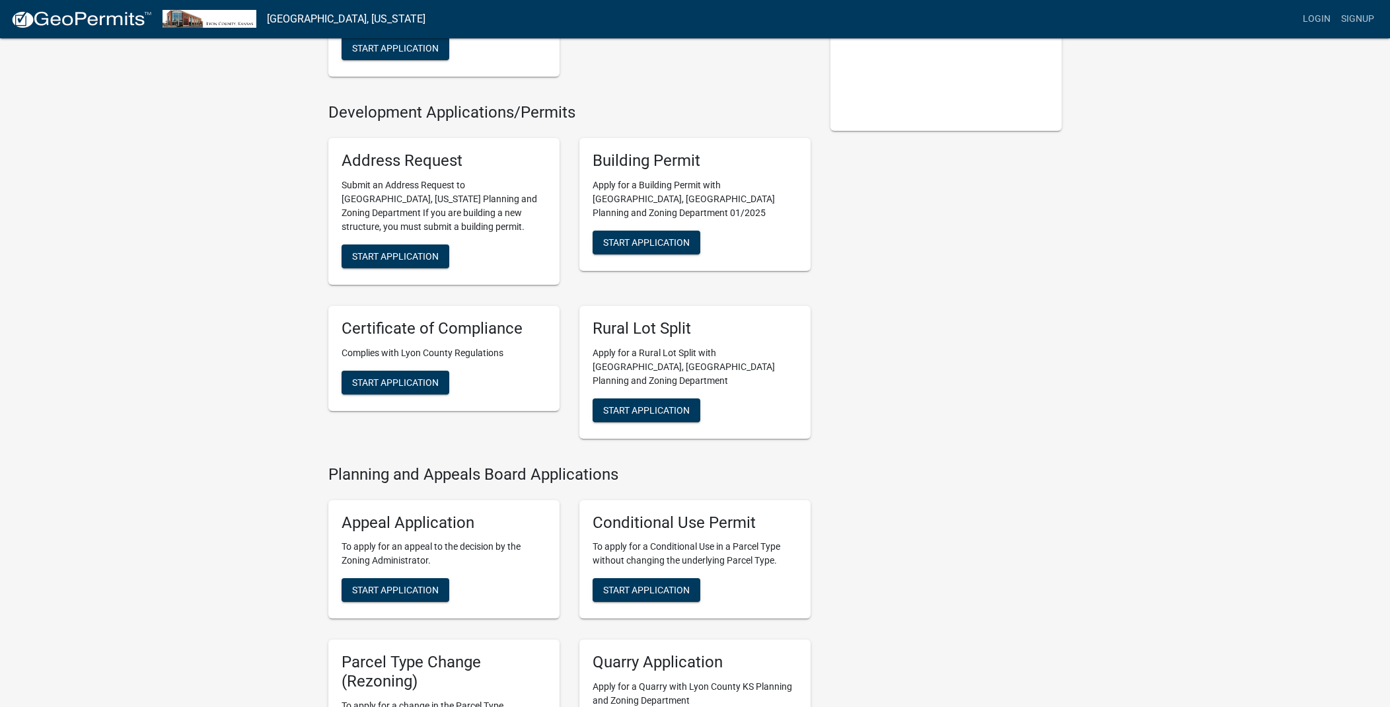
scroll to position [357, 0]
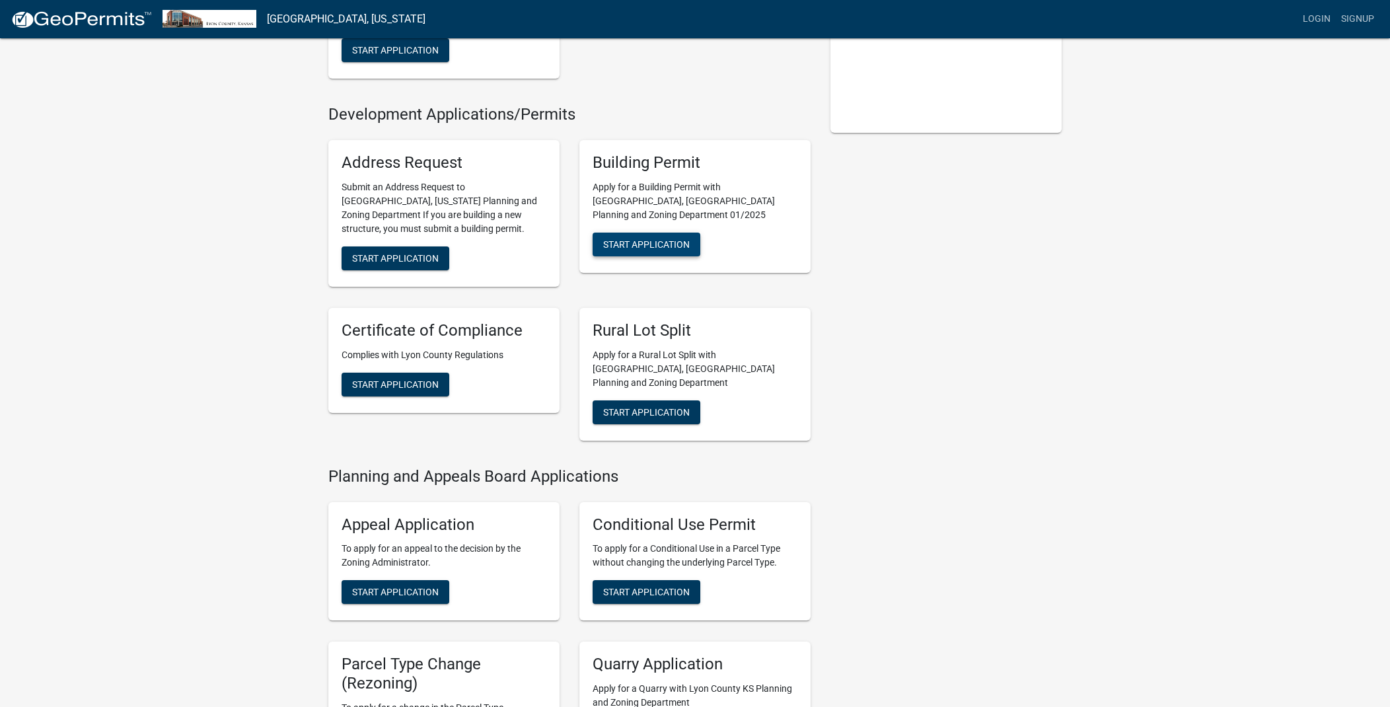
click at [641, 238] on span "Start Application" at bounding box center [646, 243] width 87 height 11
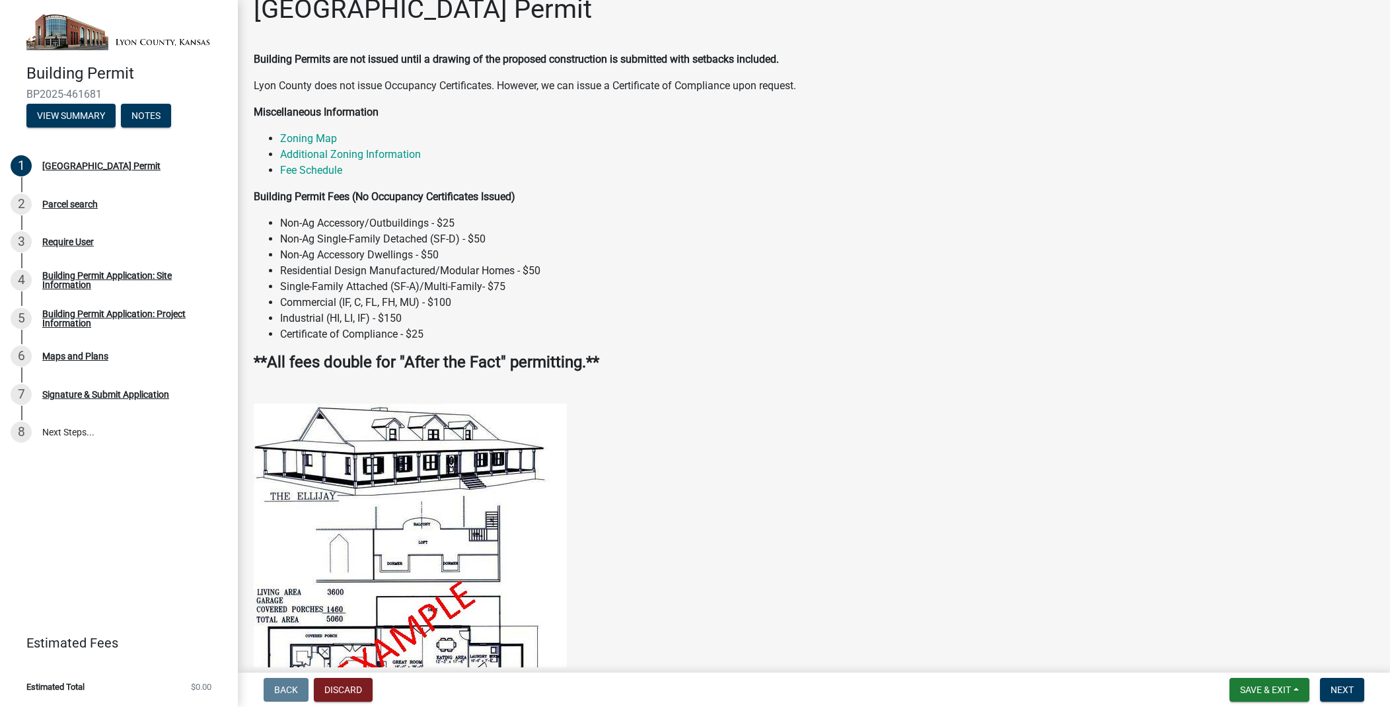
scroll to position [27, 0]
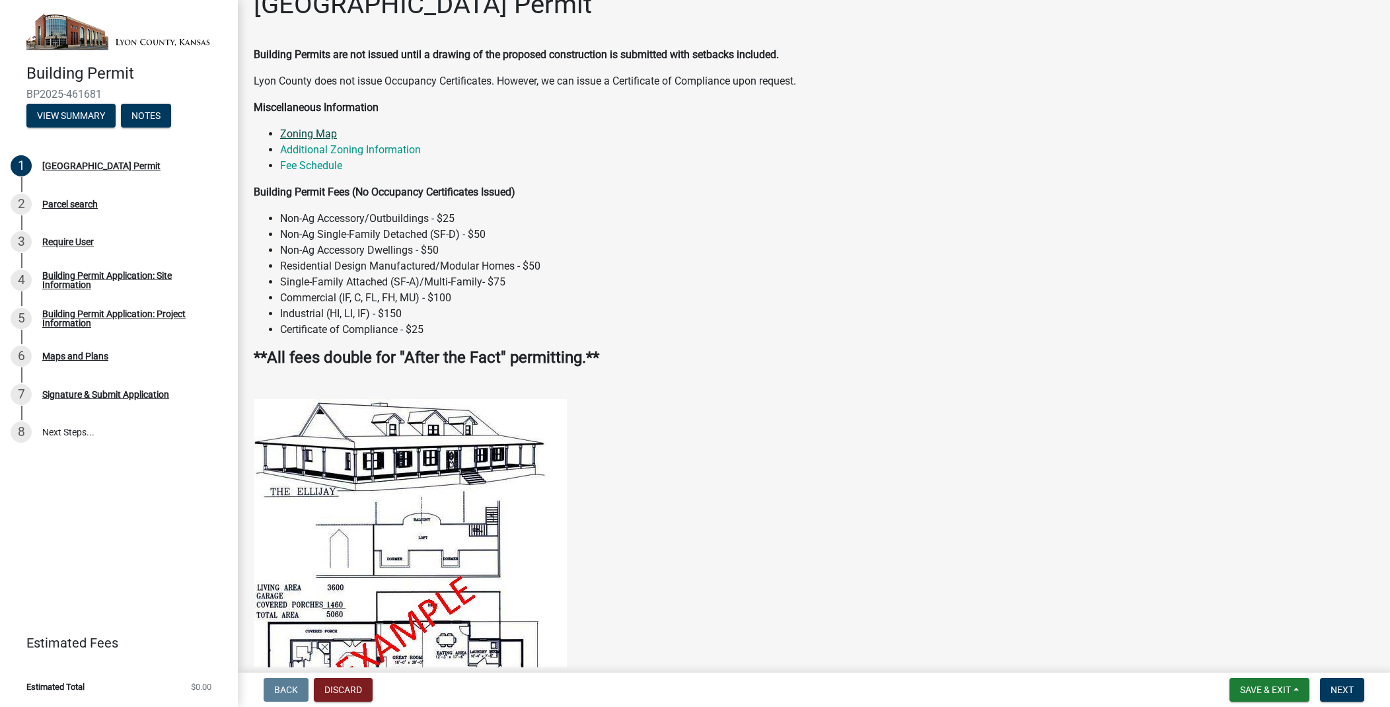
click at [298, 129] on link "Zoning Map" at bounding box center [308, 133] width 57 height 13
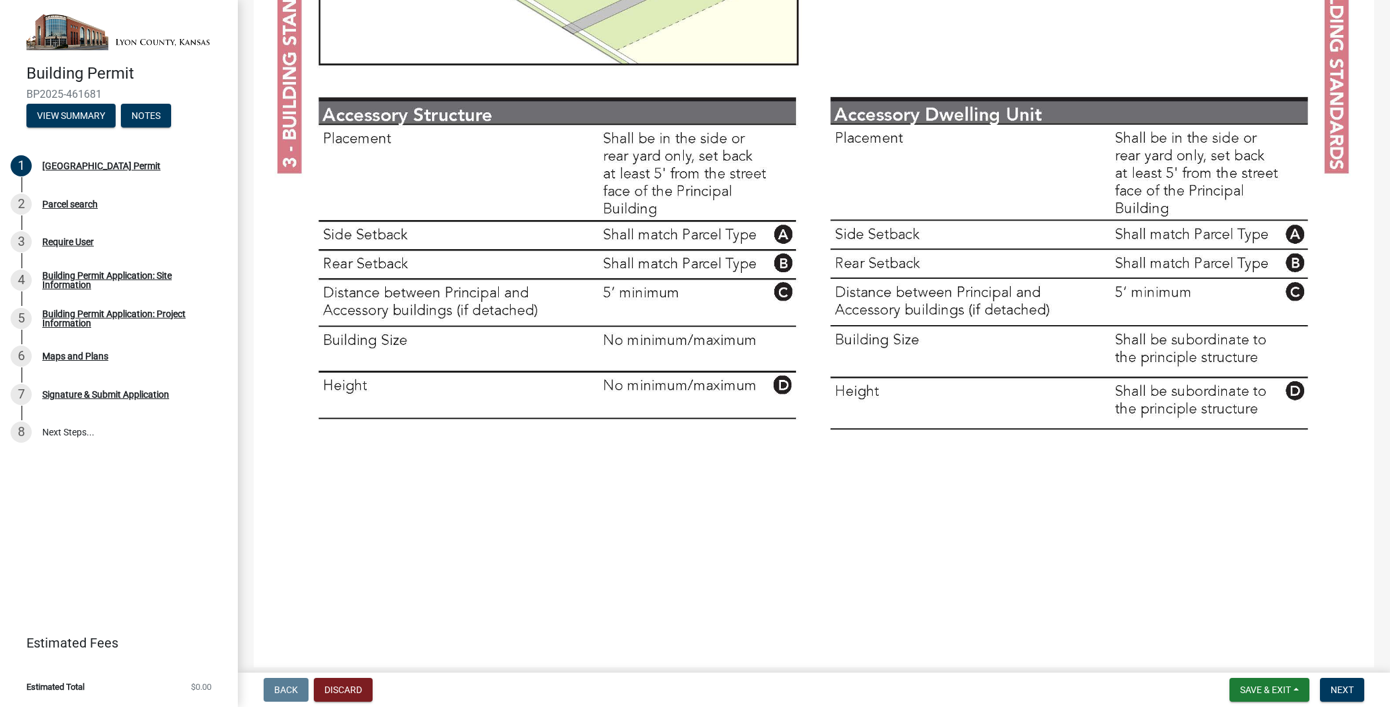
scroll to position [2893, 0]
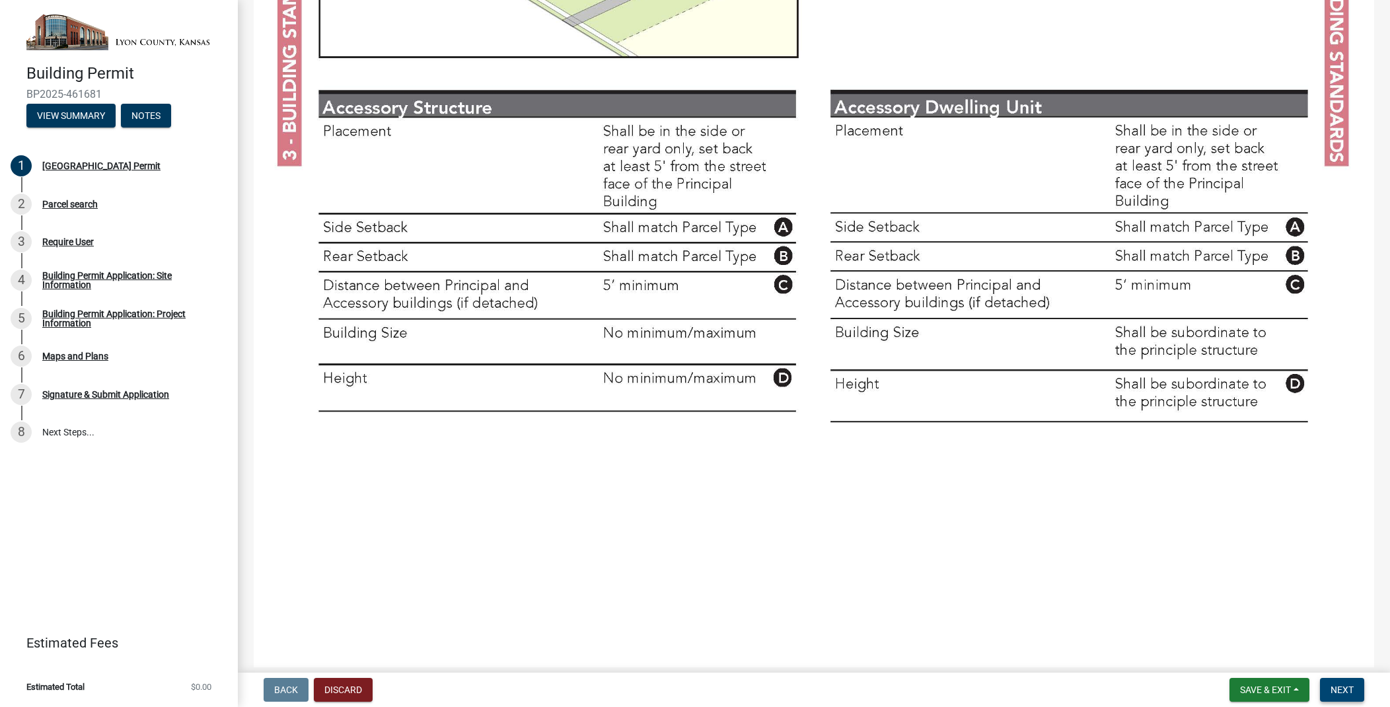
click at [1349, 694] on span "Next" at bounding box center [1341, 689] width 23 height 11
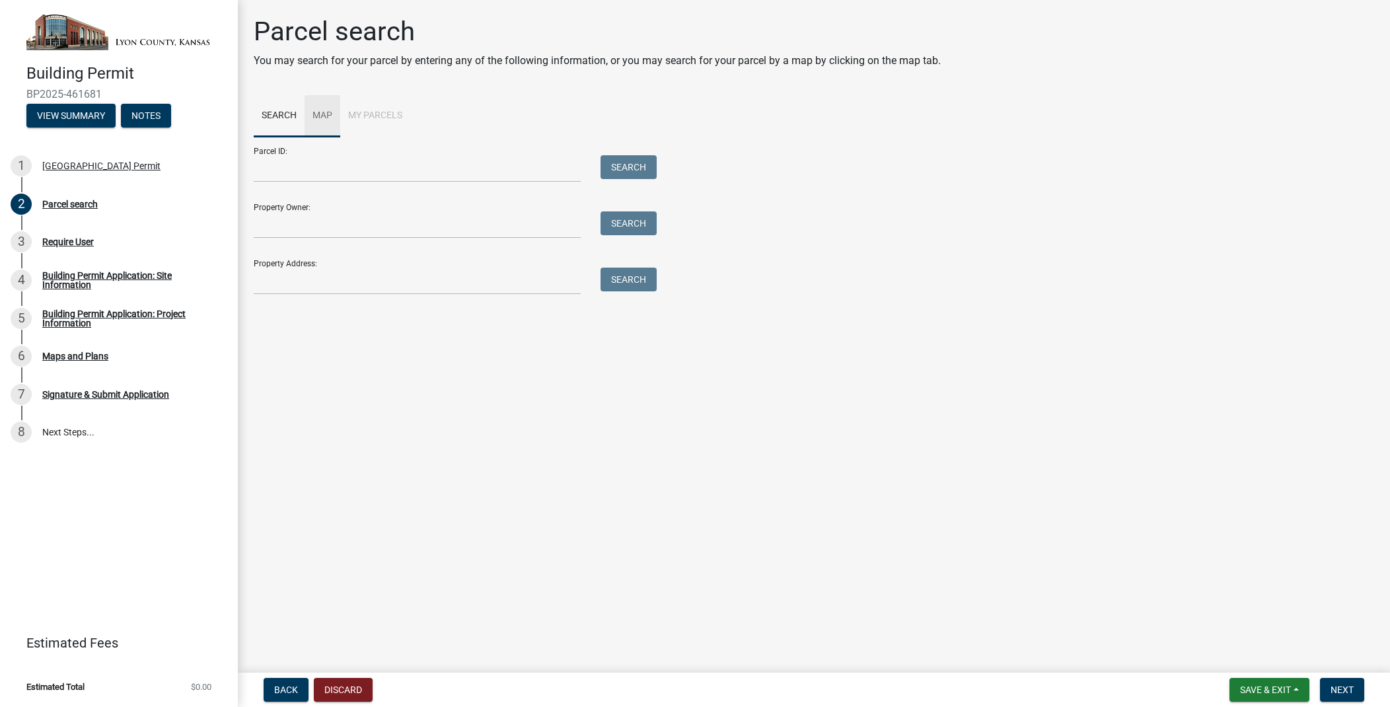
scroll to position [1, 0]
click at [323, 113] on link "Map" at bounding box center [323, 116] width 36 height 42
click at [284, 114] on link "Search" at bounding box center [279, 116] width 51 height 42
click at [380, 161] on input "Parcel ID:" at bounding box center [417, 168] width 327 height 27
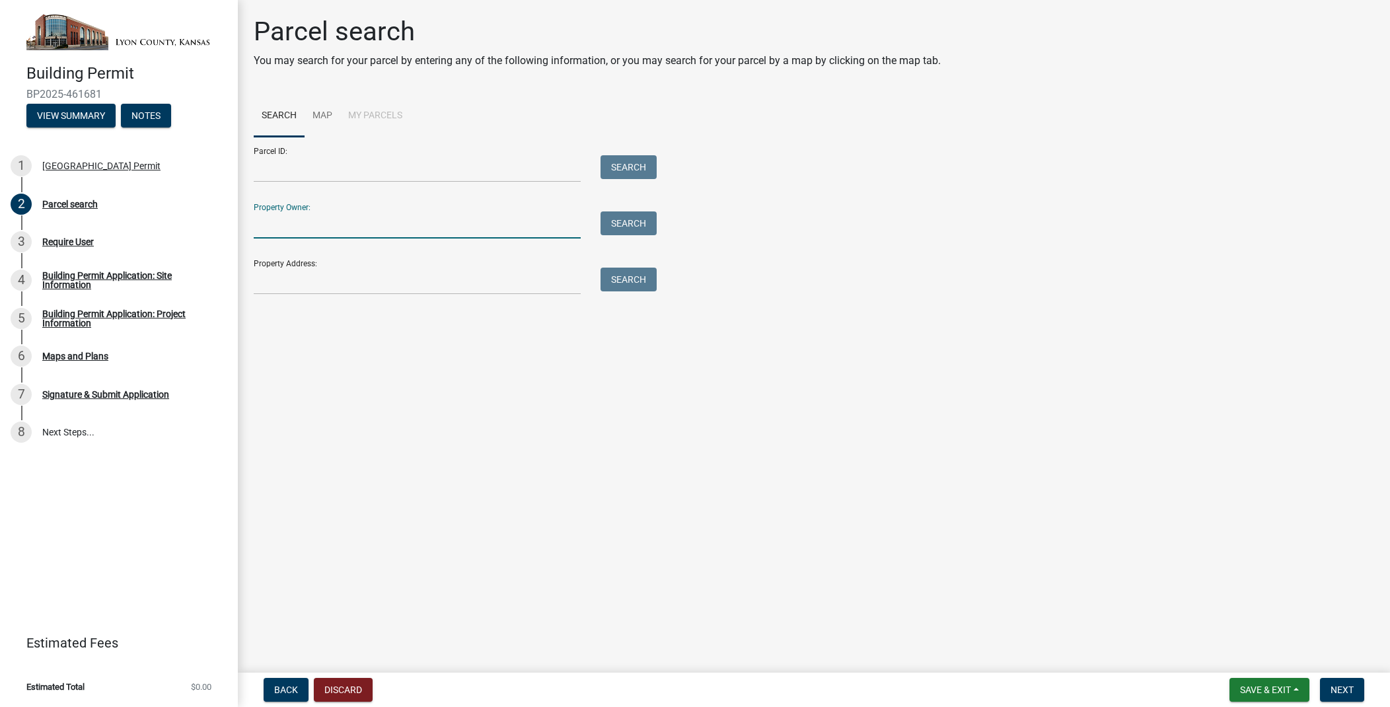
click at [477, 225] on input "Property Owner:" at bounding box center [417, 224] width 327 height 27
type input "Andrew Finan"
click at [635, 220] on button "Search" at bounding box center [628, 223] width 56 height 24
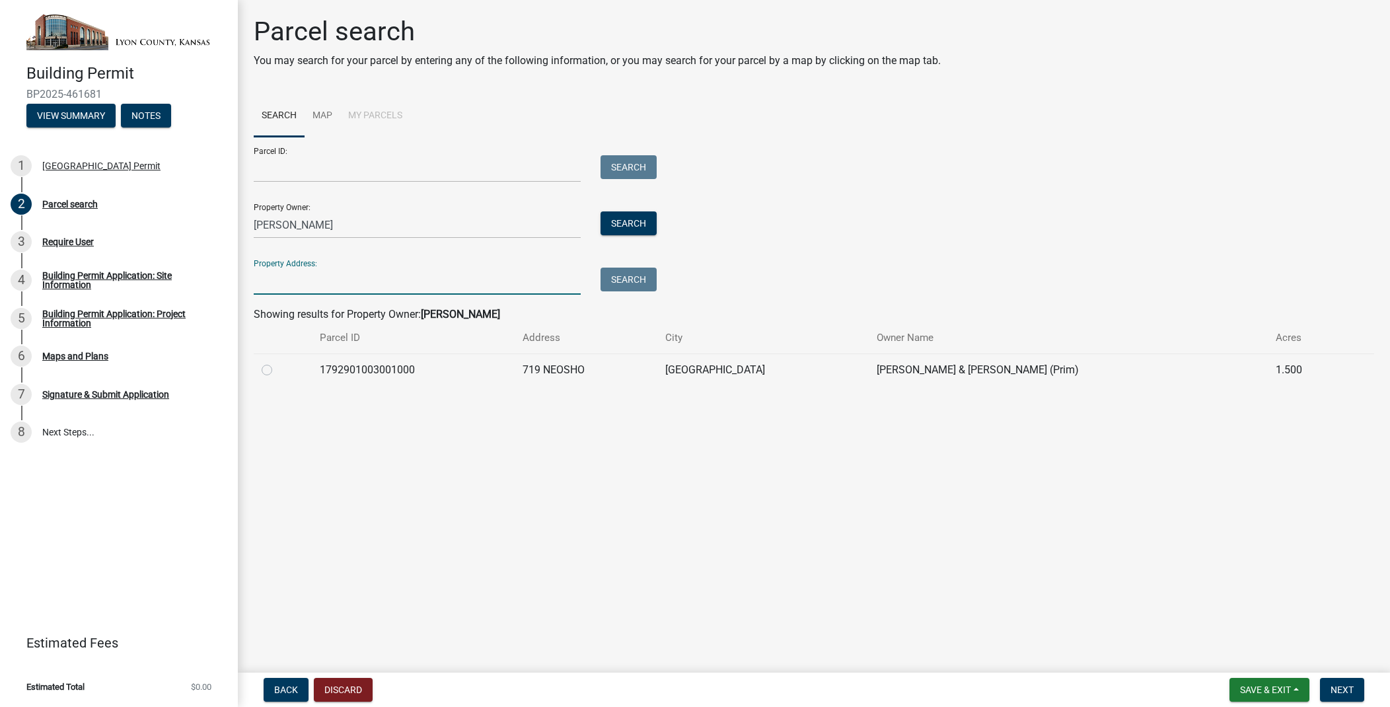
click at [307, 275] on input "Property Address:" at bounding box center [417, 281] width 327 height 27
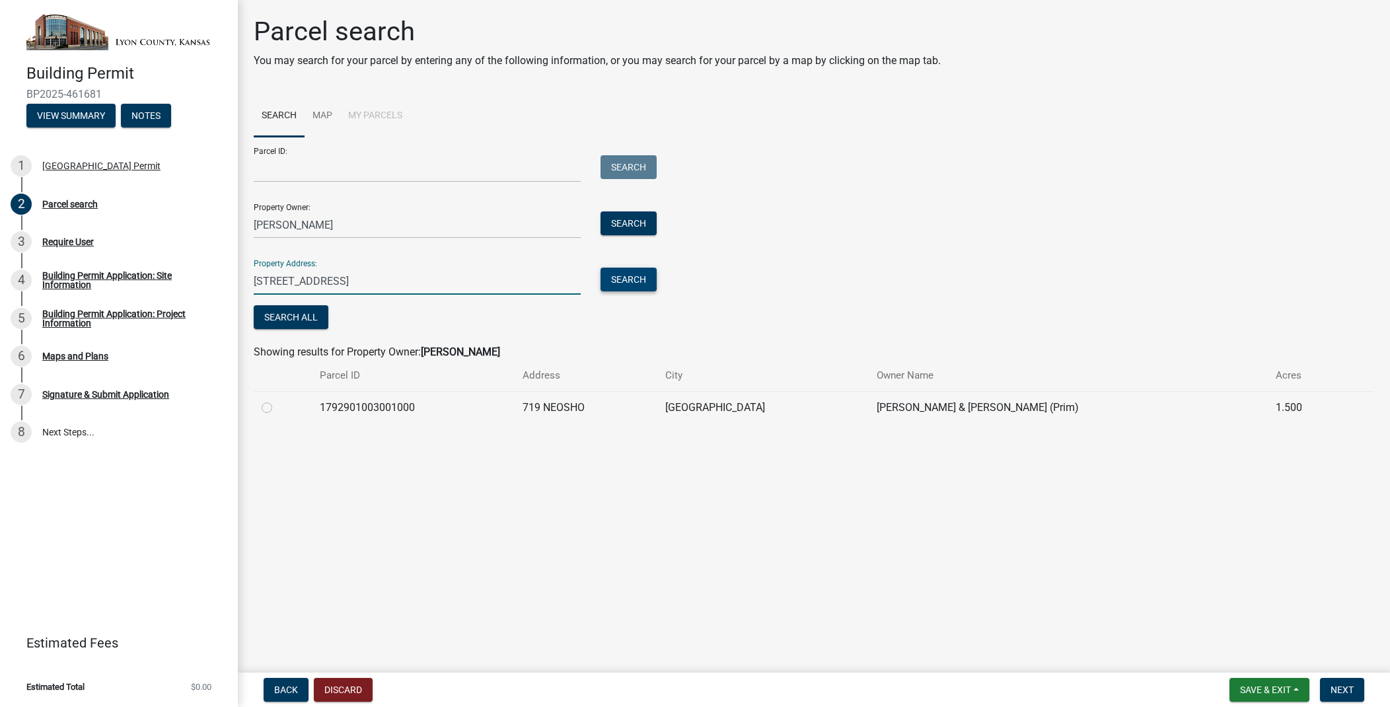
type input "719 Neosho Street, Neosho Rapids"
click at [631, 283] on button "Search" at bounding box center [628, 280] width 56 height 24
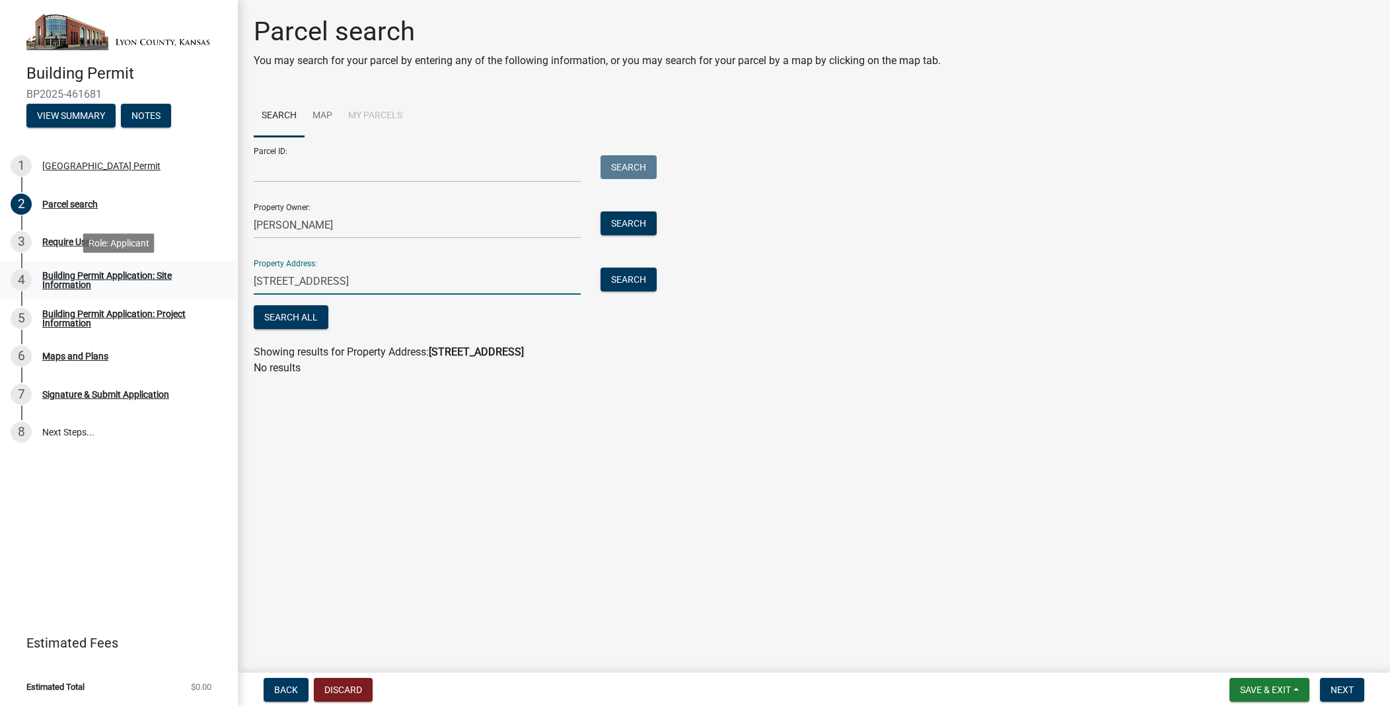
drag, startPoint x: 445, startPoint y: 280, endPoint x: 200, endPoint y: 271, distance: 244.6
click at [200, 271] on div "Building Permit BP2025-461681 View Summary Notes 1 Lyon County Building Permit …" at bounding box center [695, 353] width 1390 height 707
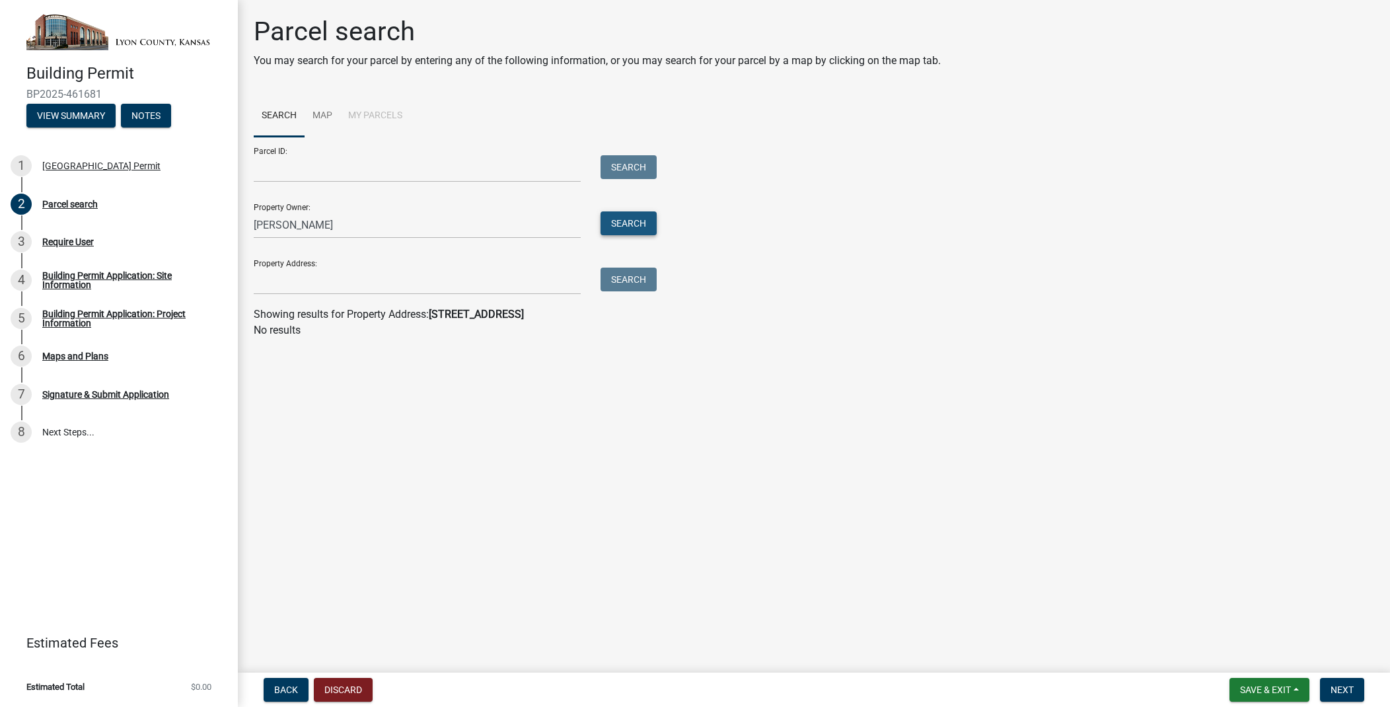
click at [618, 227] on button "Search" at bounding box center [628, 223] width 56 height 24
click at [274, 371] on div at bounding box center [283, 370] width 42 height 16
click at [277, 362] on label at bounding box center [277, 362] width 0 height 0
click at [277, 371] on input "radio" at bounding box center [281, 366] width 9 height 9
radio input "true"
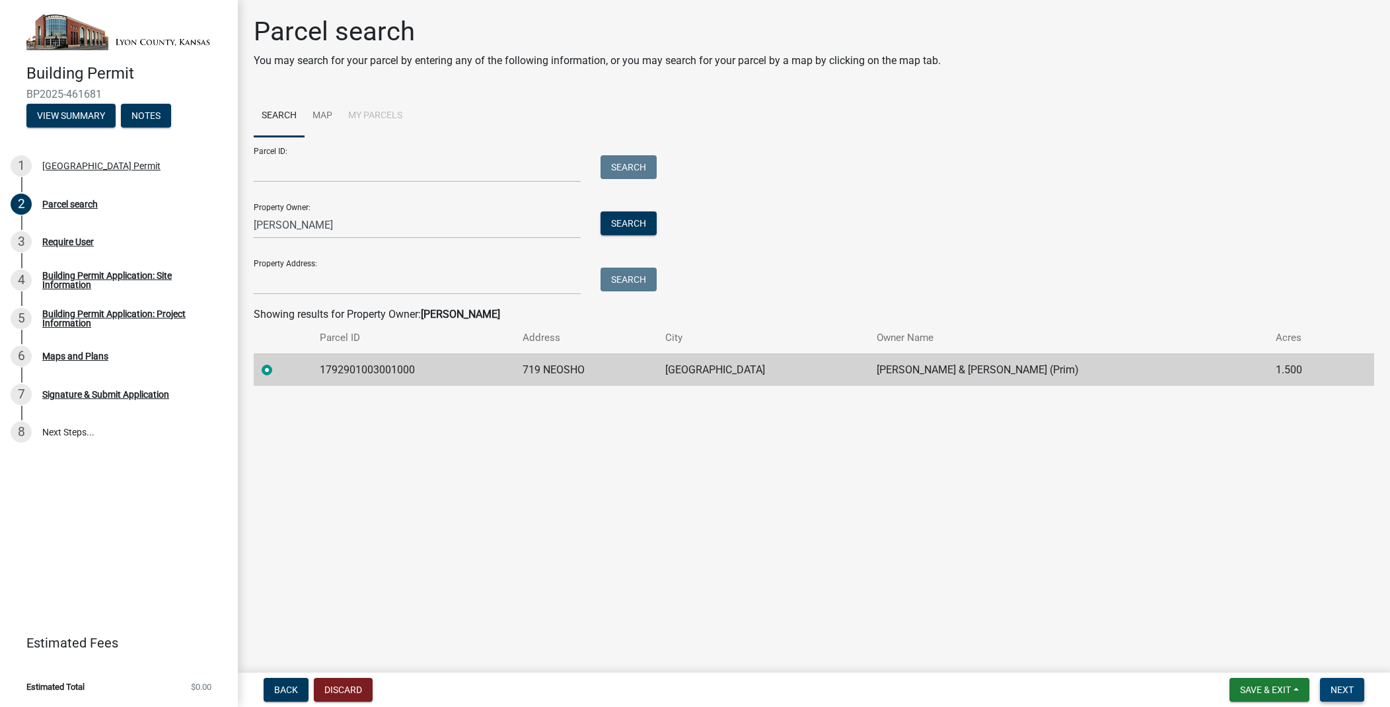
click at [1337, 694] on span "Next" at bounding box center [1341, 689] width 23 height 11
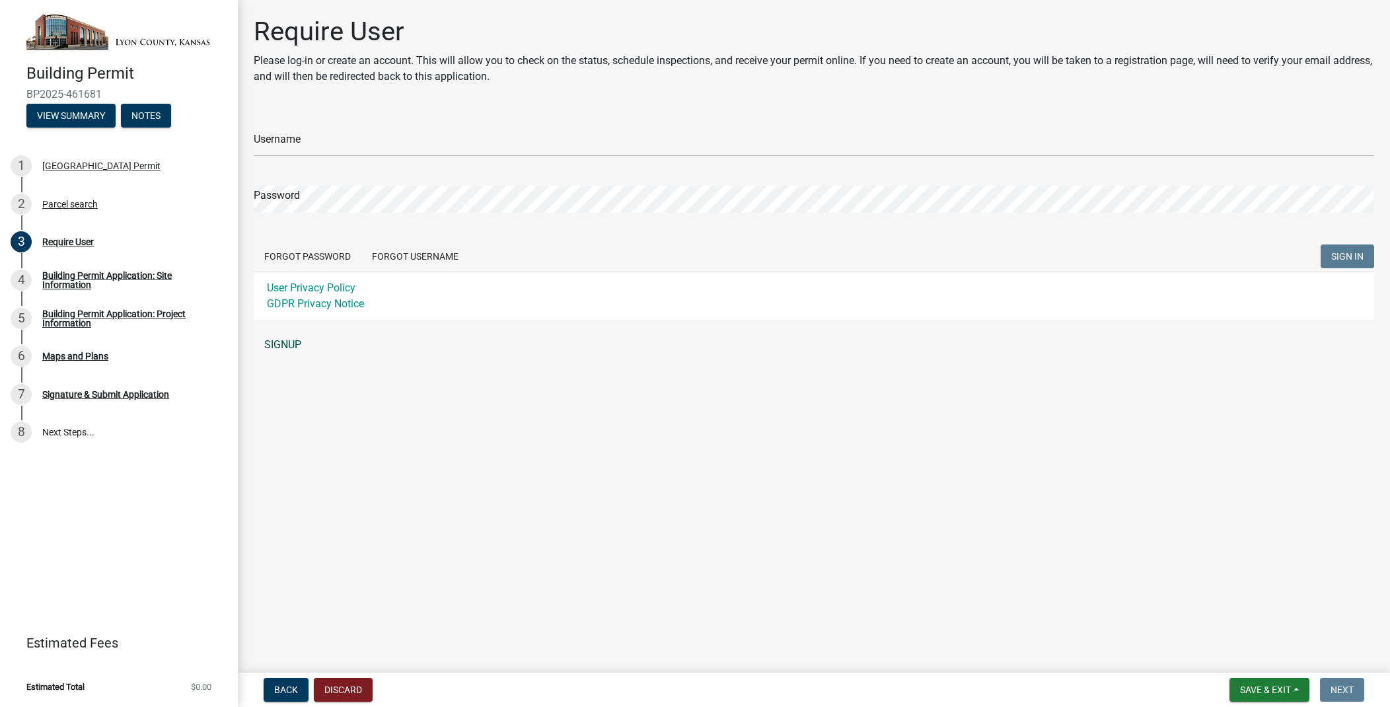
click at [285, 344] on link "SIGNUP" at bounding box center [814, 345] width 1120 height 26
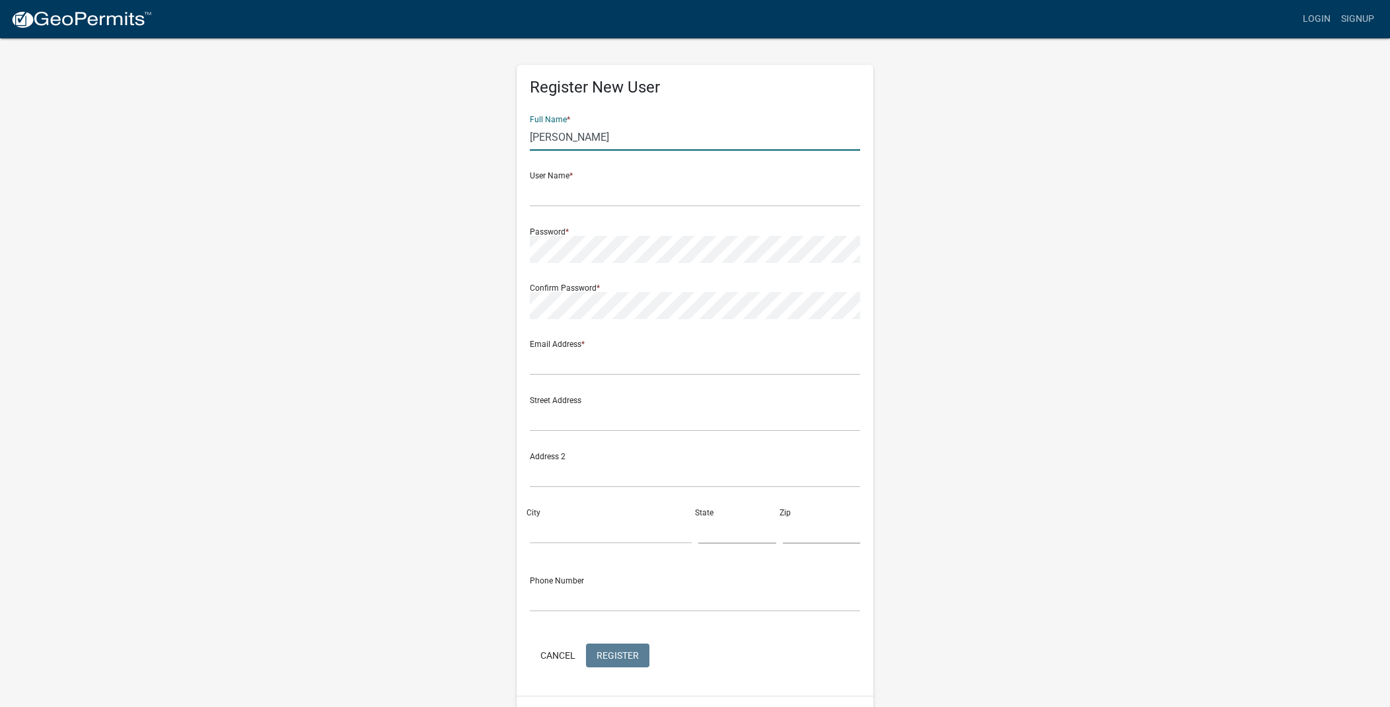
scroll to position [3, 0]
click at [653, 139] on input "Andrew" at bounding box center [695, 137] width 330 height 27
type input "Andrew Finan"
type input "[EMAIL_ADDRESS][DOMAIN_NAME]"
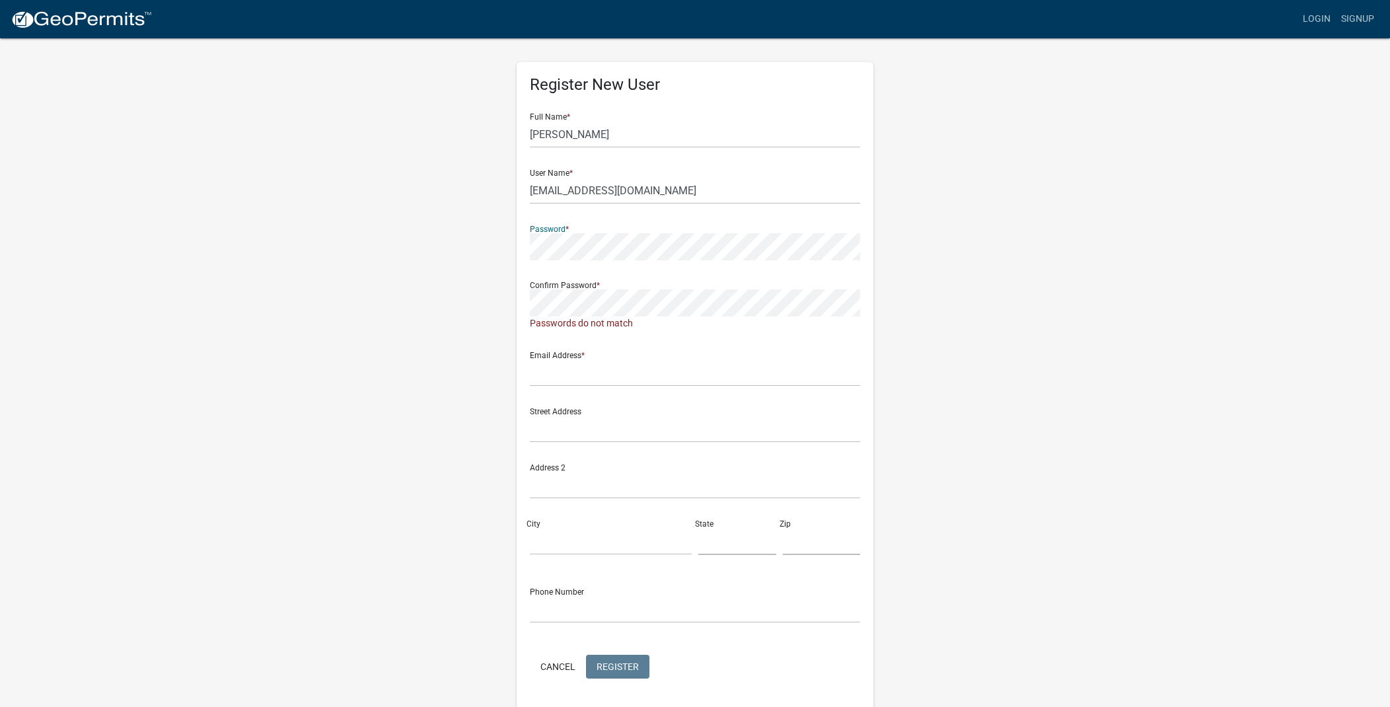
click at [511, 248] on div "Register New User Full Name * Andrew Finan User Name * drewfinan@gmail.com Pass…" at bounding box center [695, 390] width 377 height 721
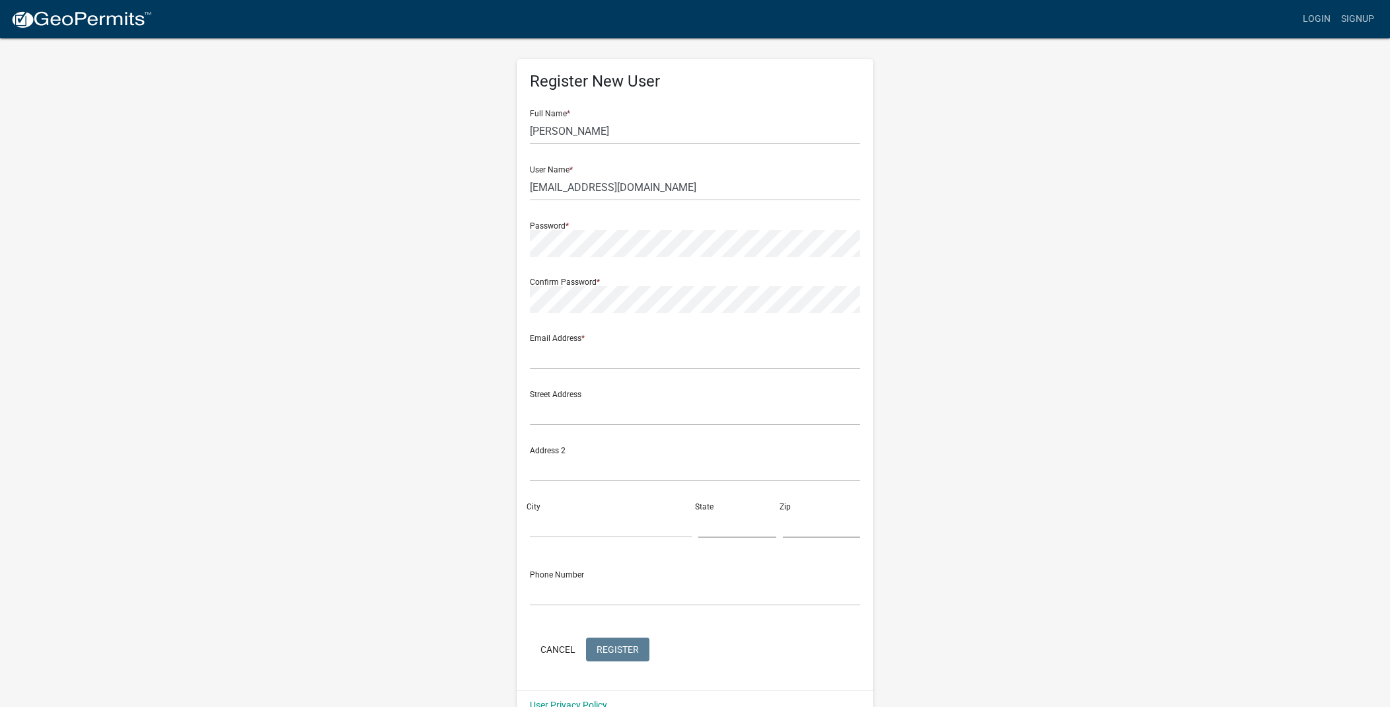
drag, startPoint x: 617, startPoint y: 339, endPoint x: 616, endPoint y: 347, distance: 8.6
click at [617, 340] on div "Email Address *" at bounding box center [695, 347] width 330 height 46
type input "[EMAIL_ADDRESS][DOMAIN_NAME]"
type input "4112 N 141st Street"
type input "Basehor"
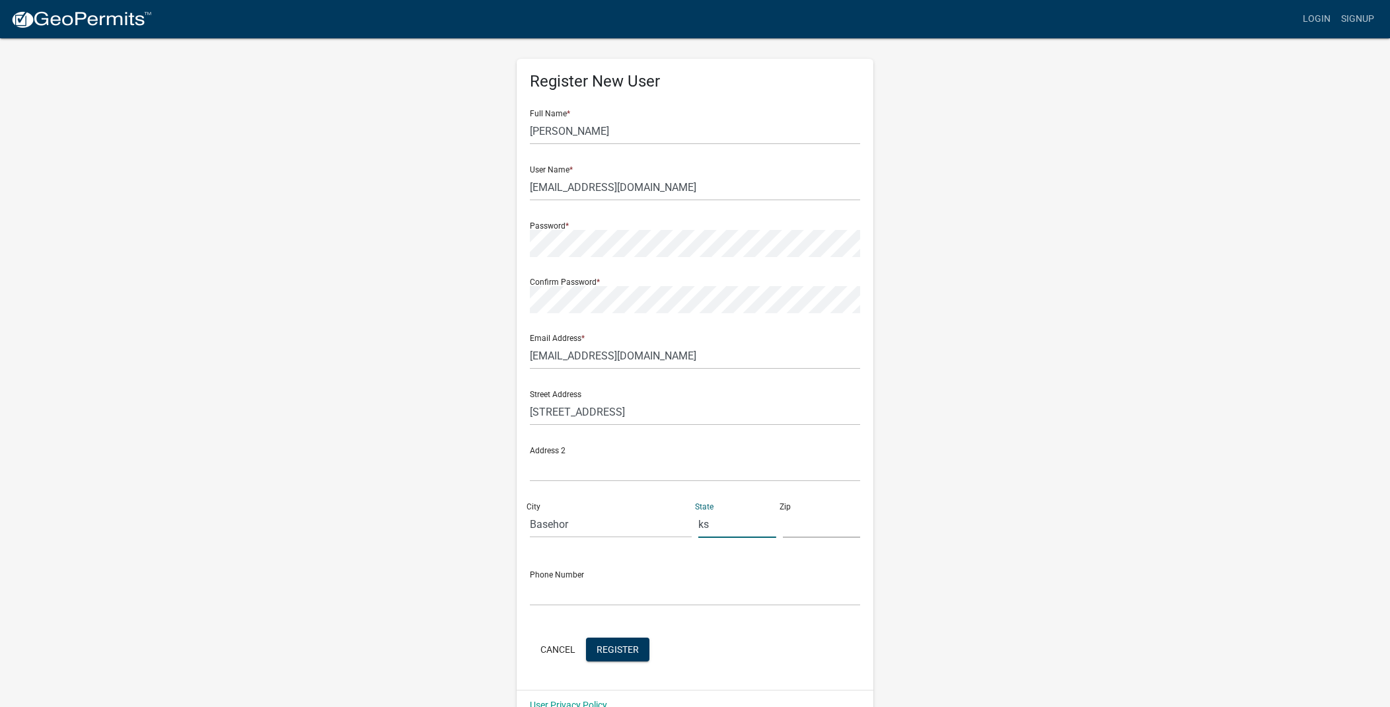
type input "ks"
type input "66007"
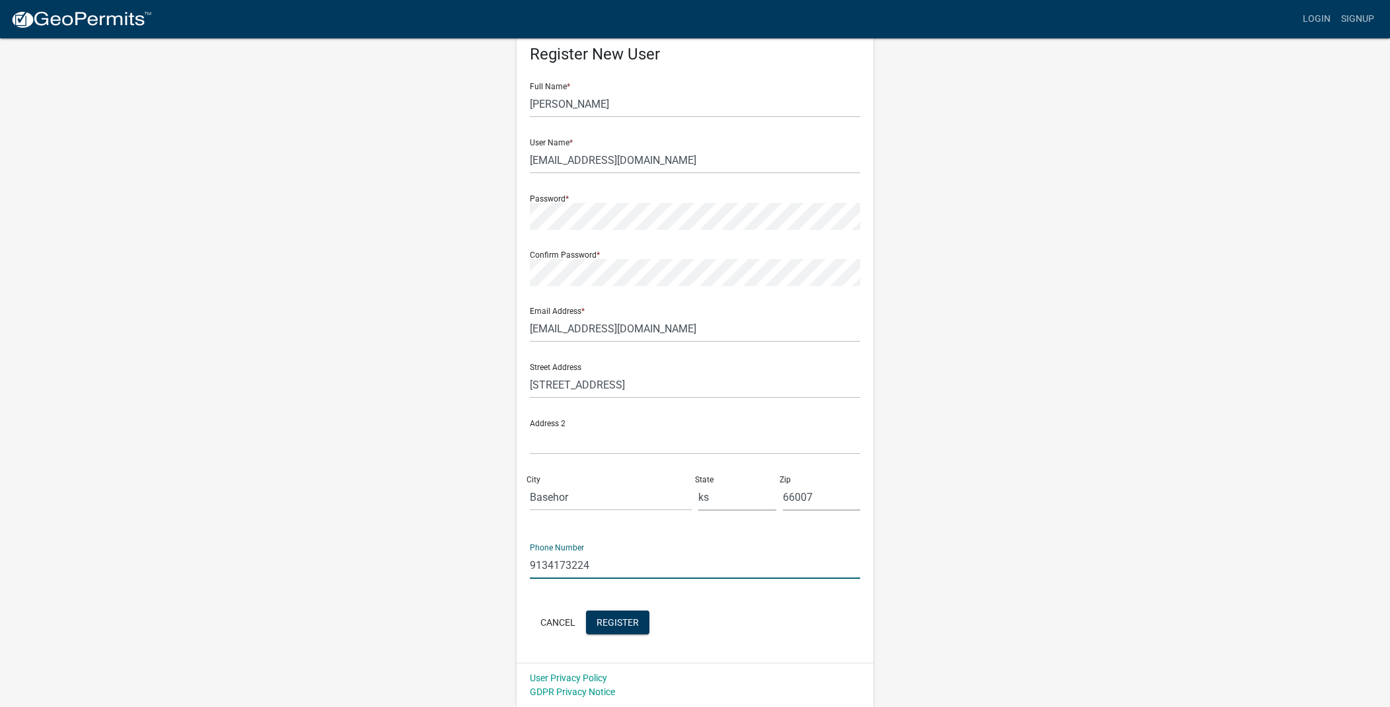
scroll to position [36, 0]
type input "9134173224"
click at [638, 626] on span "Register" at bounding box center [617, 621] width 42 height 11
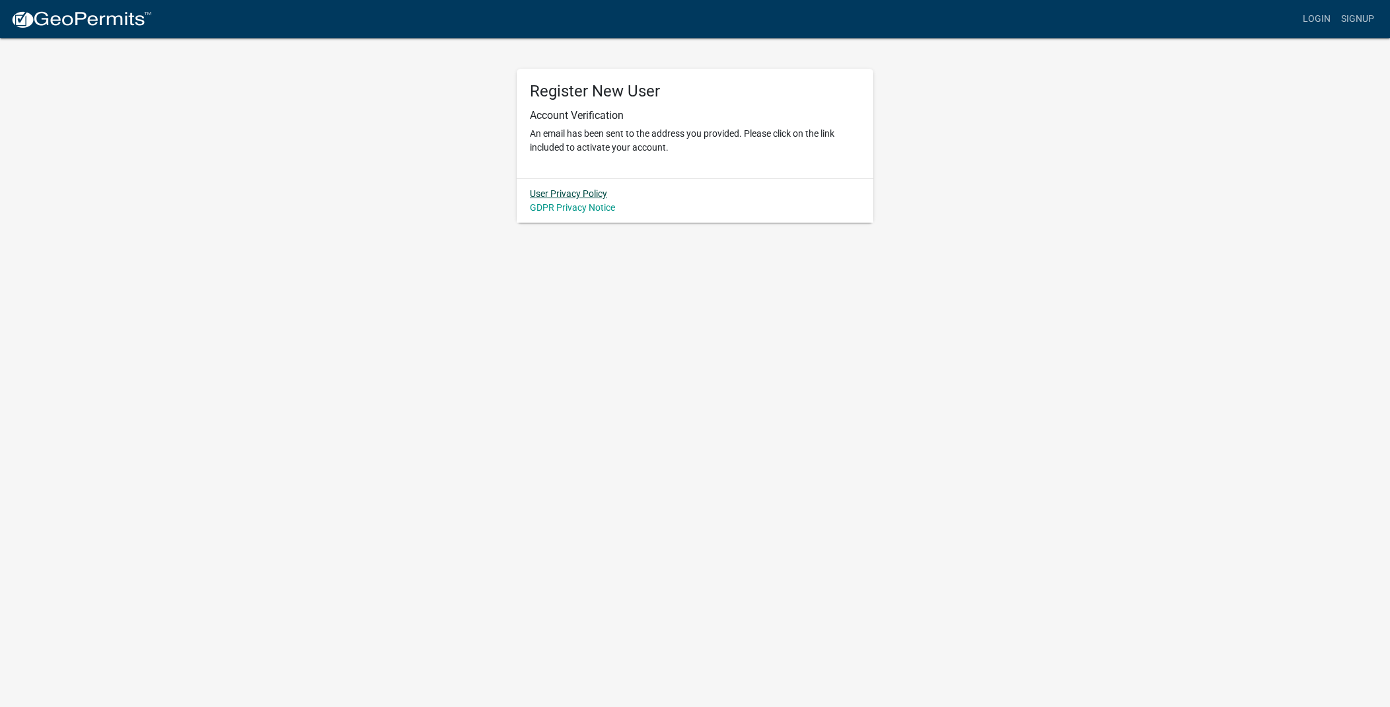
scroll to position [0, 0]
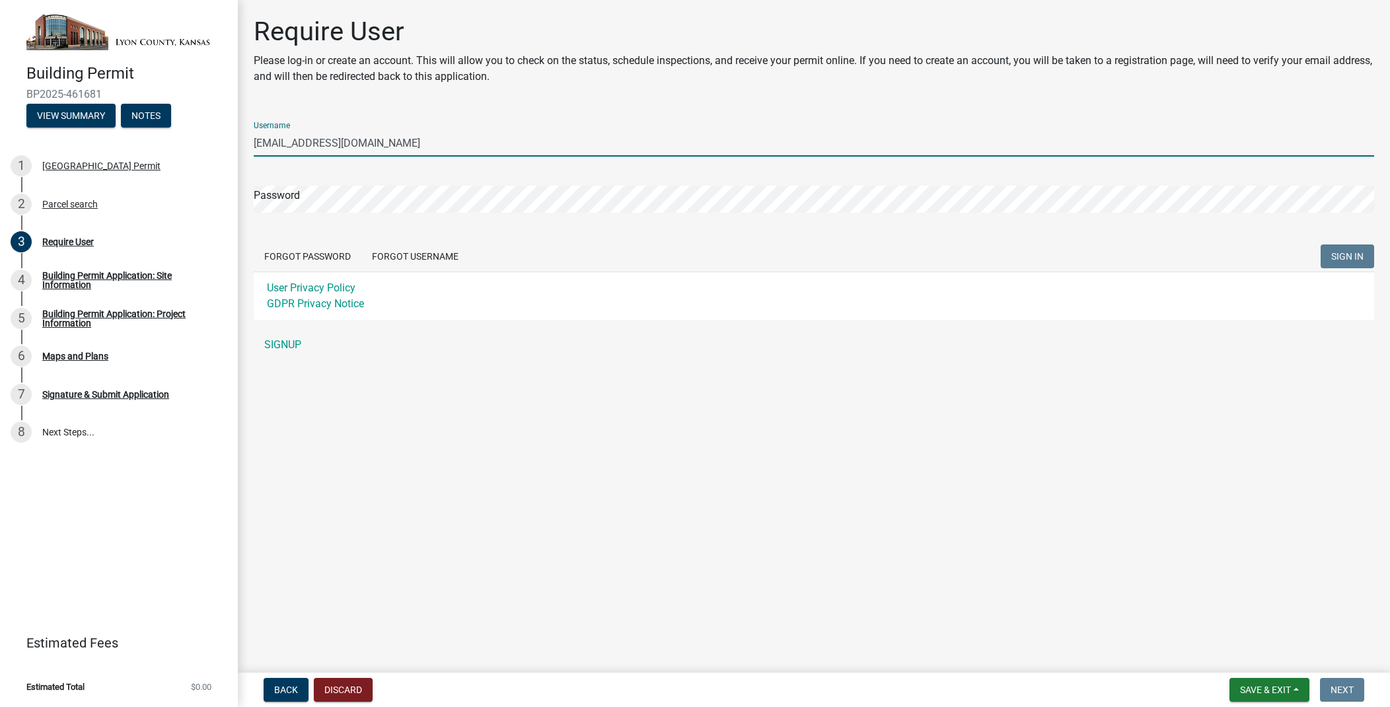
type input "[EMAIL_ADDRESS][DOMAIN_NAME]"
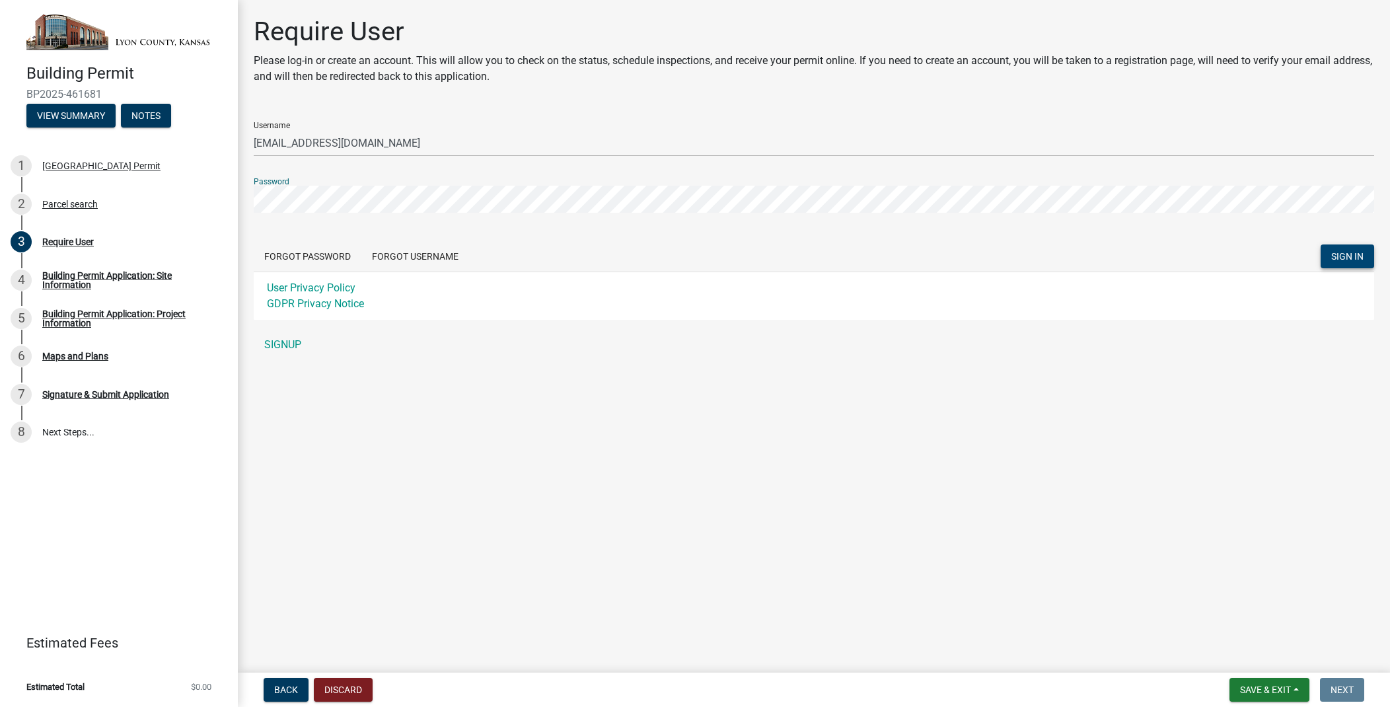
click at [1352, 257] on span "SIGN IN" at bounding box center [1347, 256] width 32 height 11
click at [497, 184] on div "Password" at bounding box center [814, 190] width 1120 height 46
click at [239, 199] on div "Require User Please log-in or create an account. This will allow you to check o…" at bounding box center [814, 193] width 1152 height 354
click at [1341, 254] on span "SIGN IN" at bounding box center [1347, 256] width 32 height 11
click at [312, 258] on button "Forgot Password" at bounding box center [308, 256] width 108 height 24
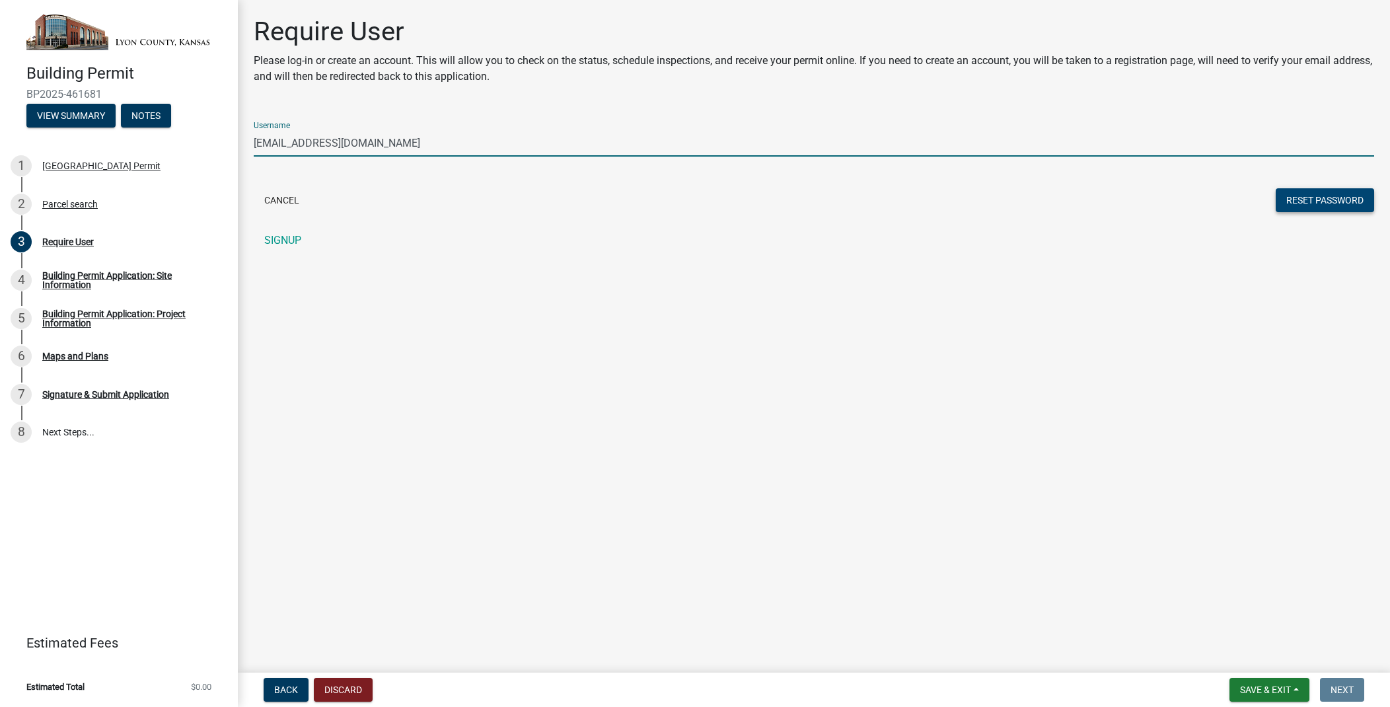
type input "[EMAIL_ADDRESS][DOMAIN_NAME]"
click at [1310, 196] on button "Reset Password" at bounding box center [1325, 200] width 98 height 24
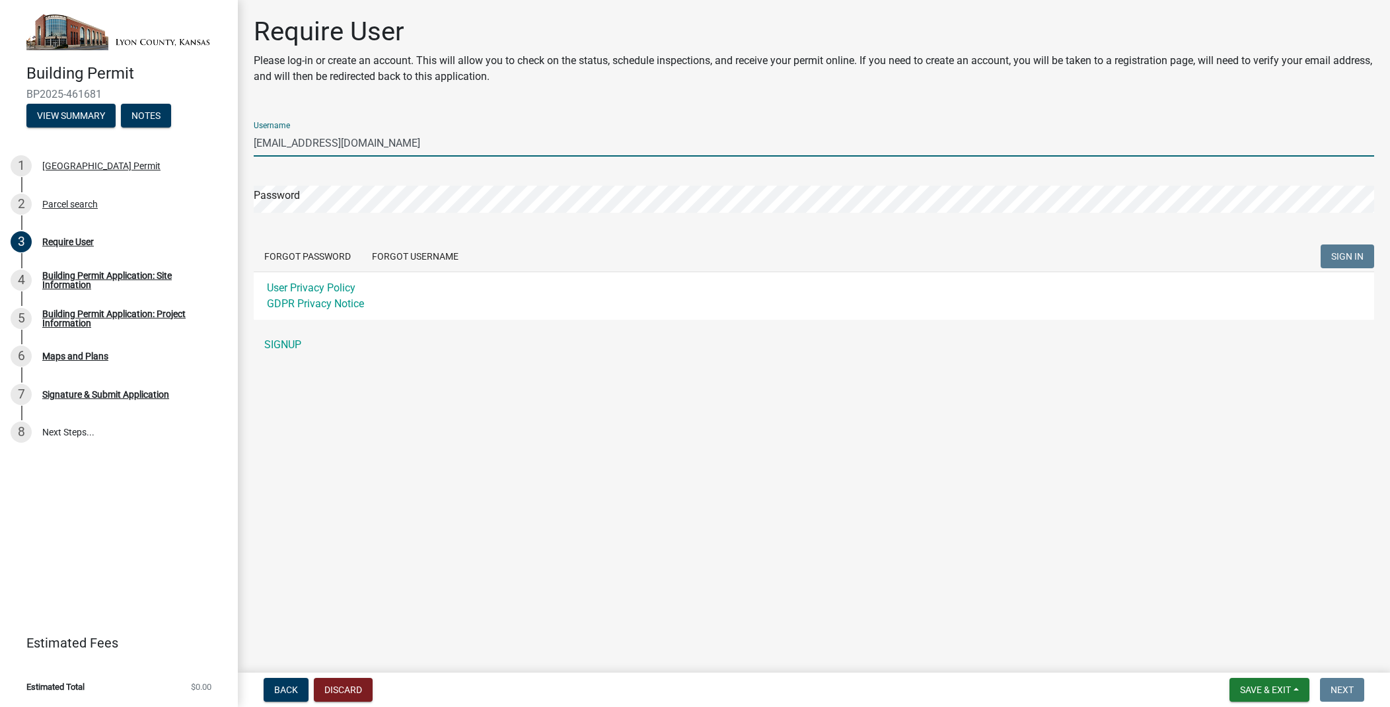
type input "[EMAIL_ADDRESS][DOMAIN_NAME]"
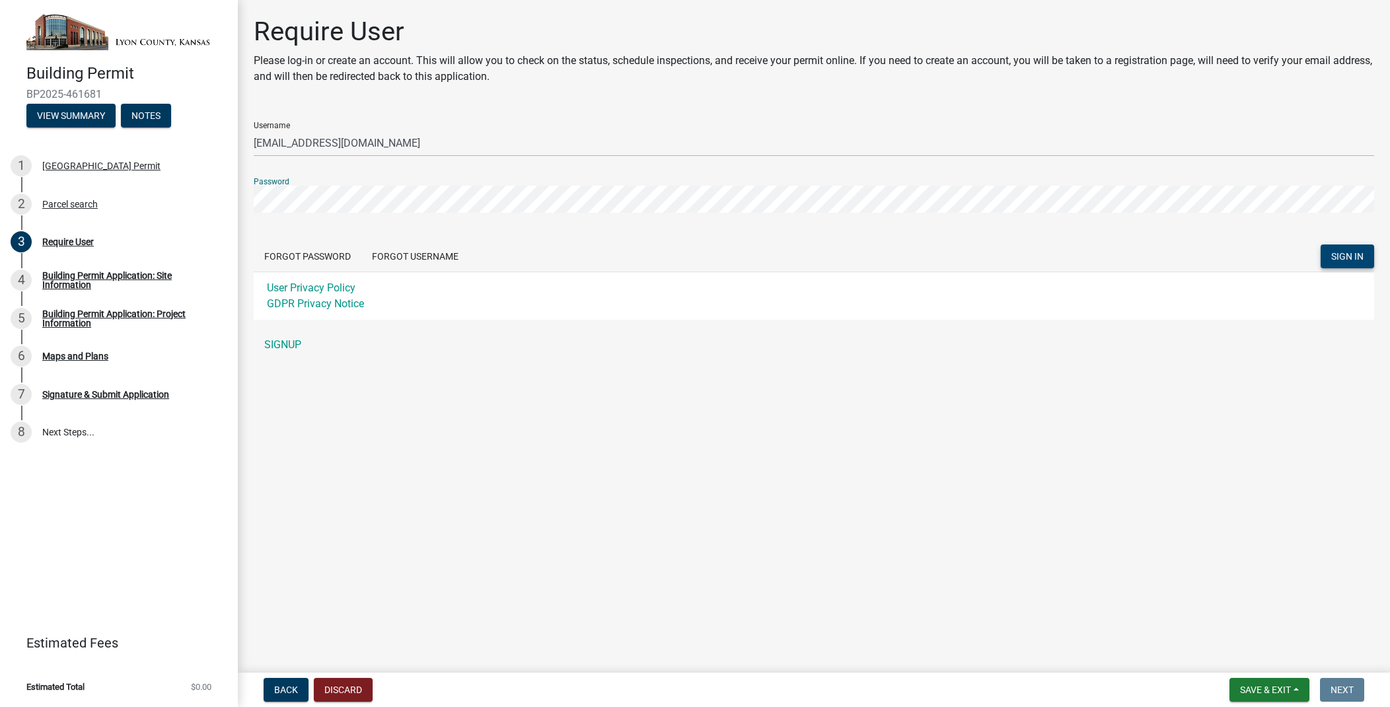
click at [1362, 254] on span "SIGN IN" at bounding box center [1347, 256] width 32 height 11
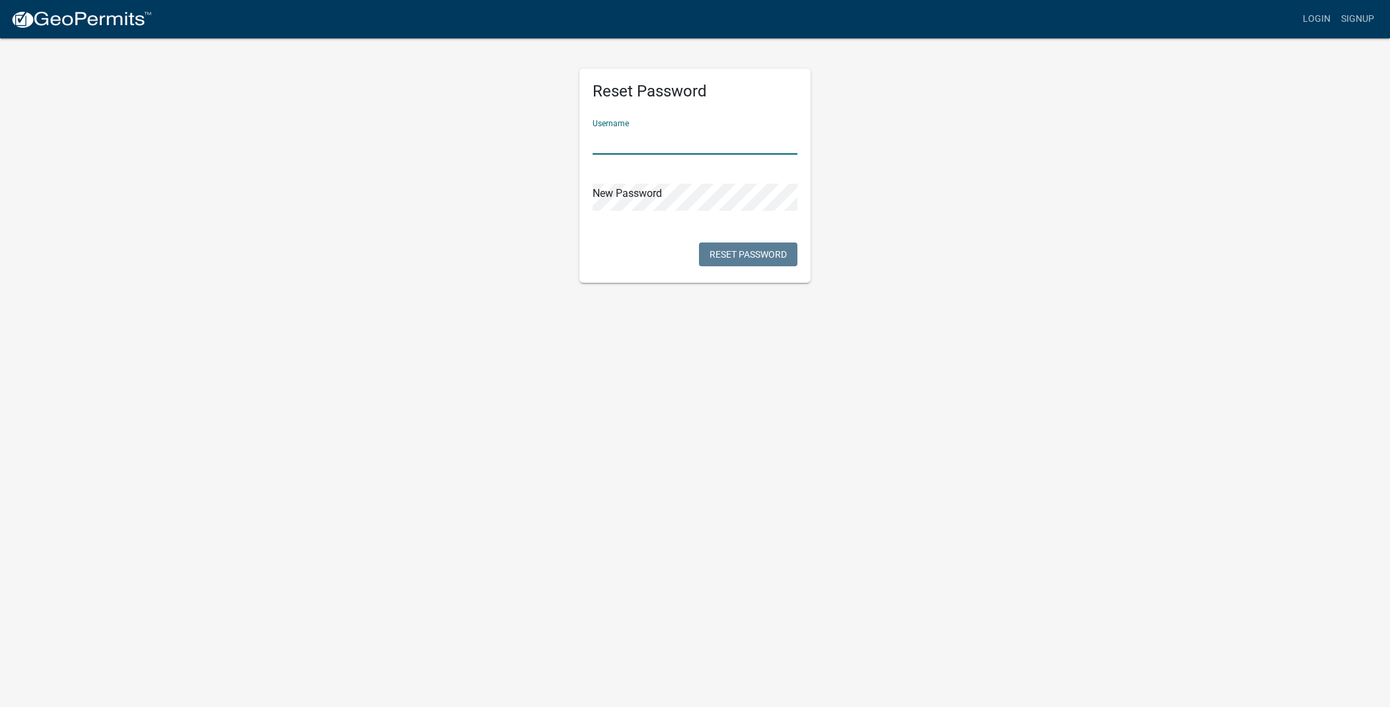
click at [636, 147] on input "text" at bounding box center [695, 140] width 205 height 27
type input "[EMAIL_ADDRESS][DOMAIN_NAME]"
click at [735, 258] on button "Reset Password" at bounding box center [748, 254] width 98 height 24
